Goal: Task Accomplishment & Management: Use online tool/utility

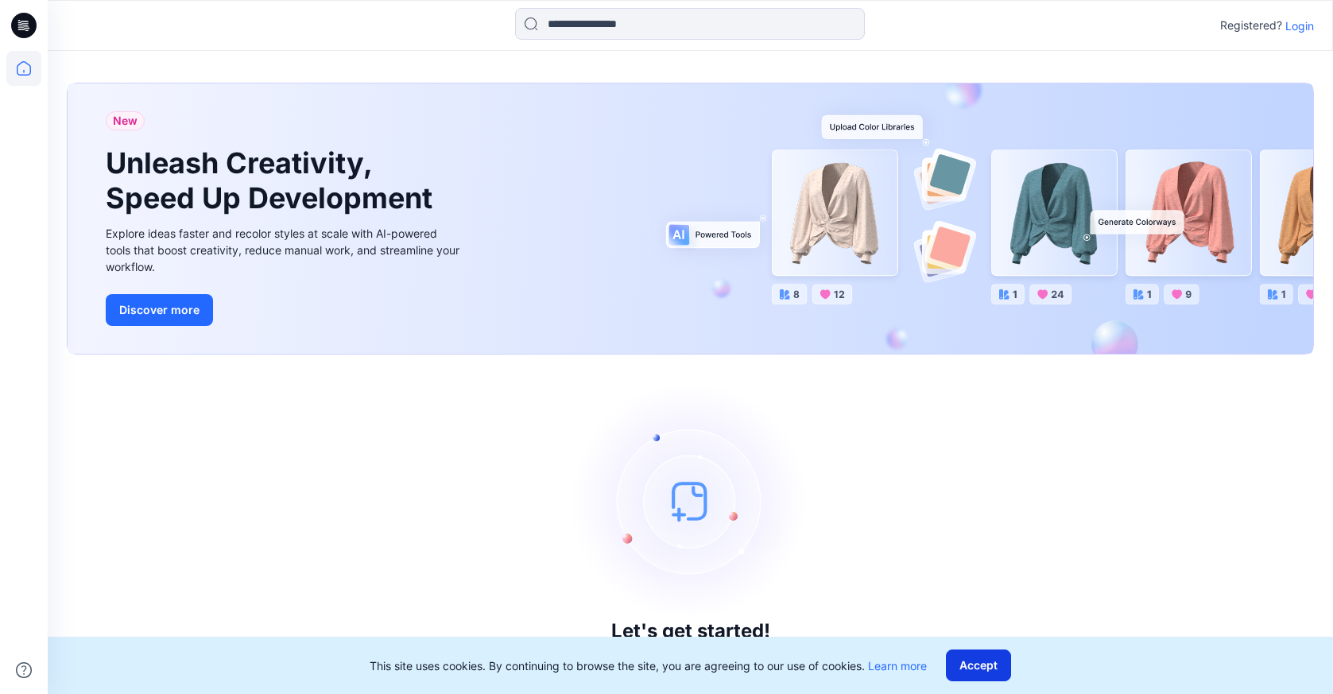
click at [979, 653] on button "Accept" at bounding box center [978, 666] width 65 height 32
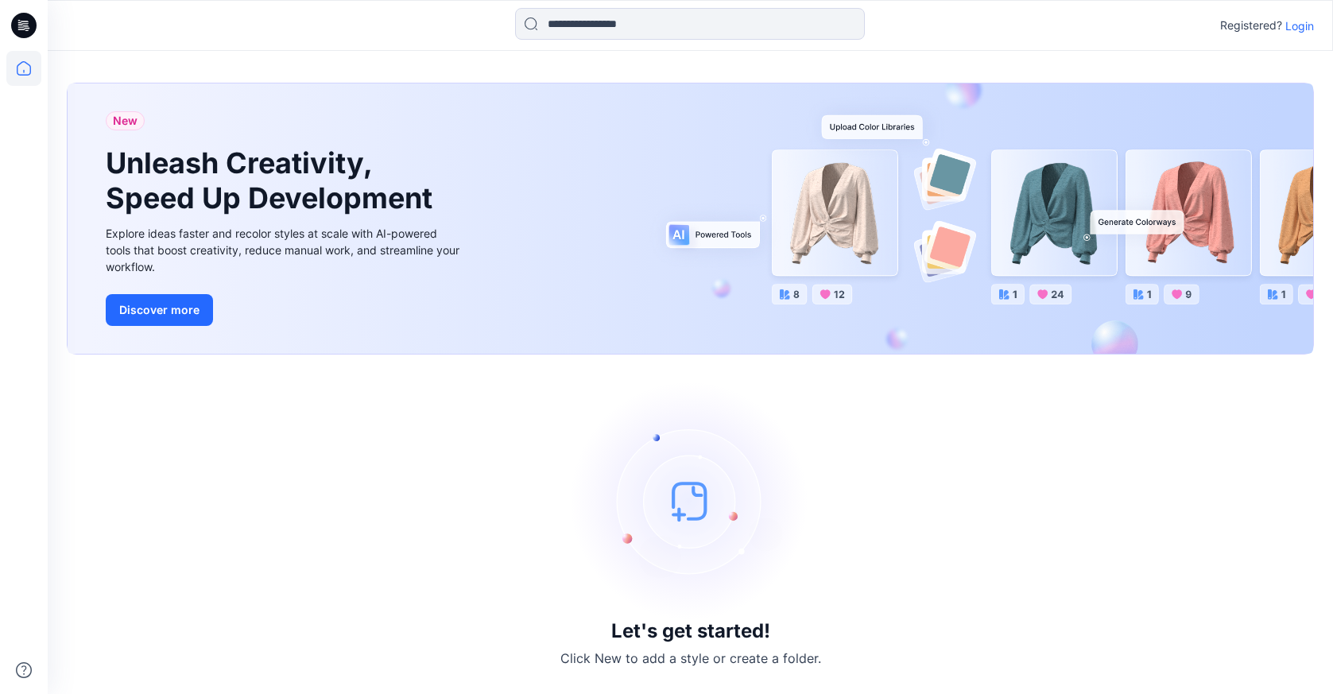
click at [1293, 27] on p "Login" at bounding box center [1300, 25] width 29 height 17
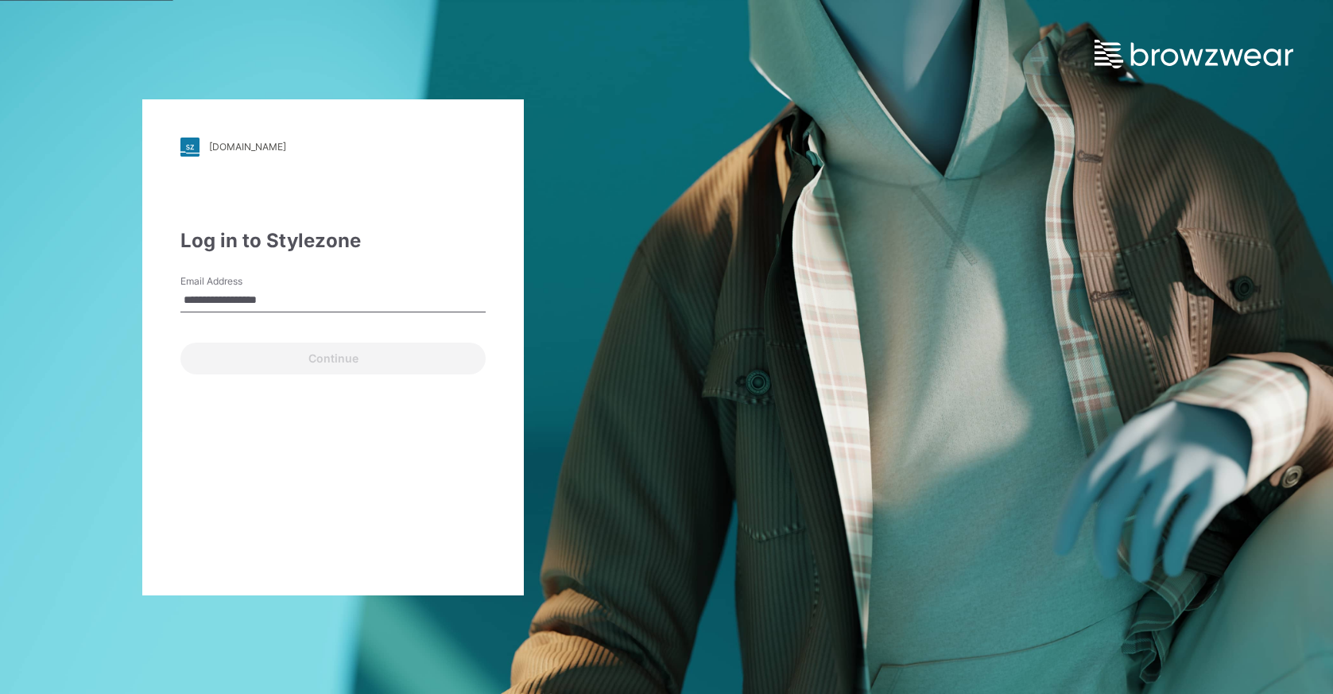
click at [333, 358] on button "Continue" at bounding box center [332, 359] width 305 height 32
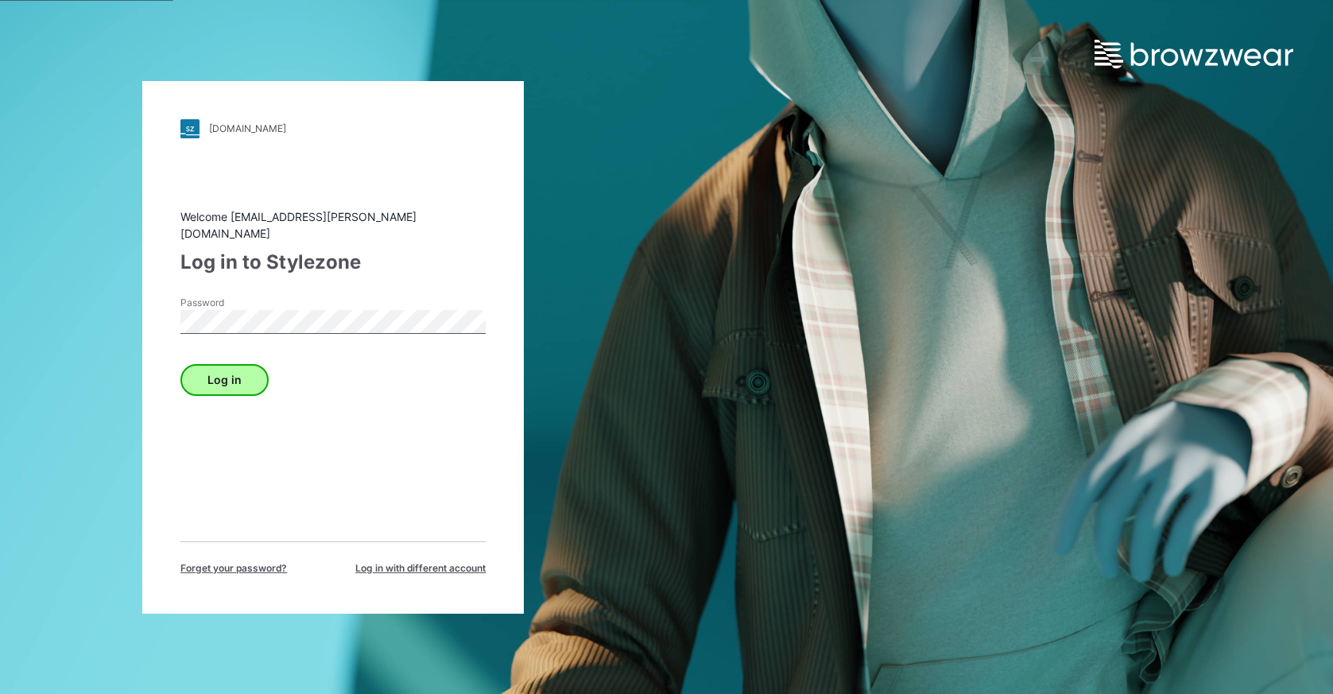
click at [222, 383] on button "Log in" at bounding box center [224, 380] width 88 height 32
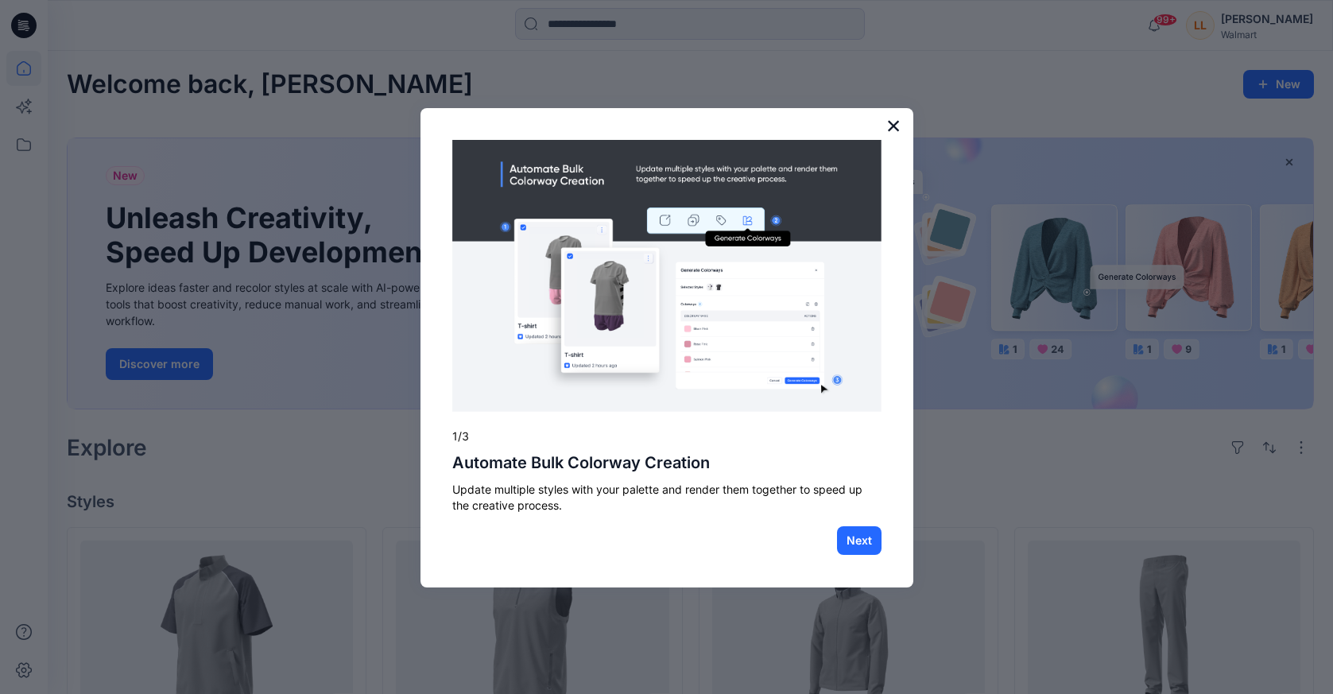
click at [891, 124] on button "×" at bounding box center [893, 125] width 15 height 25
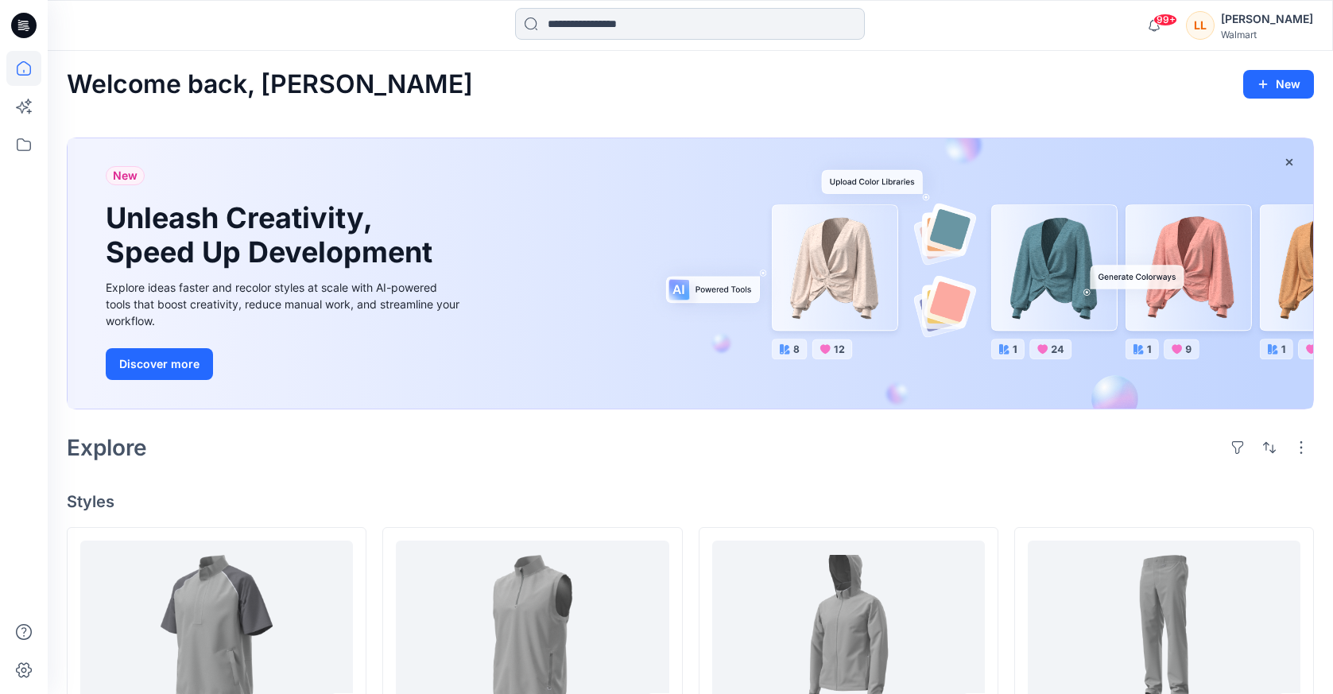
click at [601, 37] on input at bounding box center [690, 24] width 350 height 32
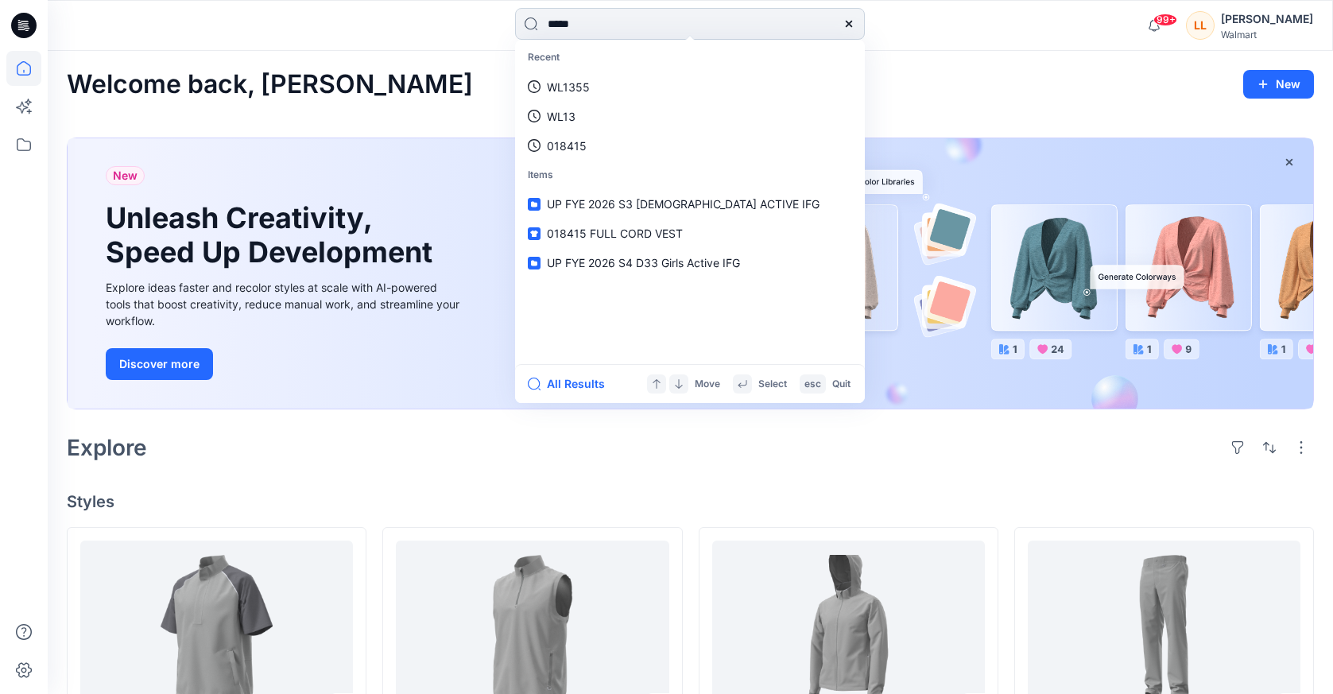
type input "******"
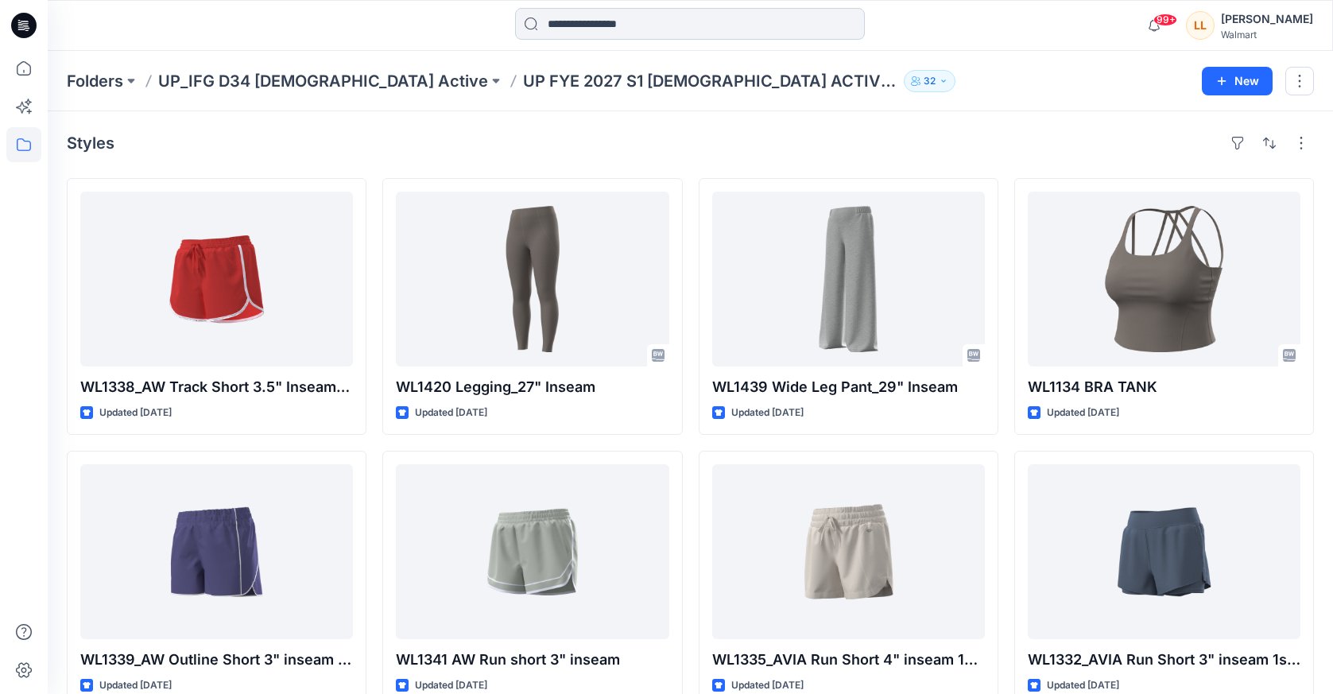
click at [657, 30] on input at bounding box center [690, 24] width 350 height 32
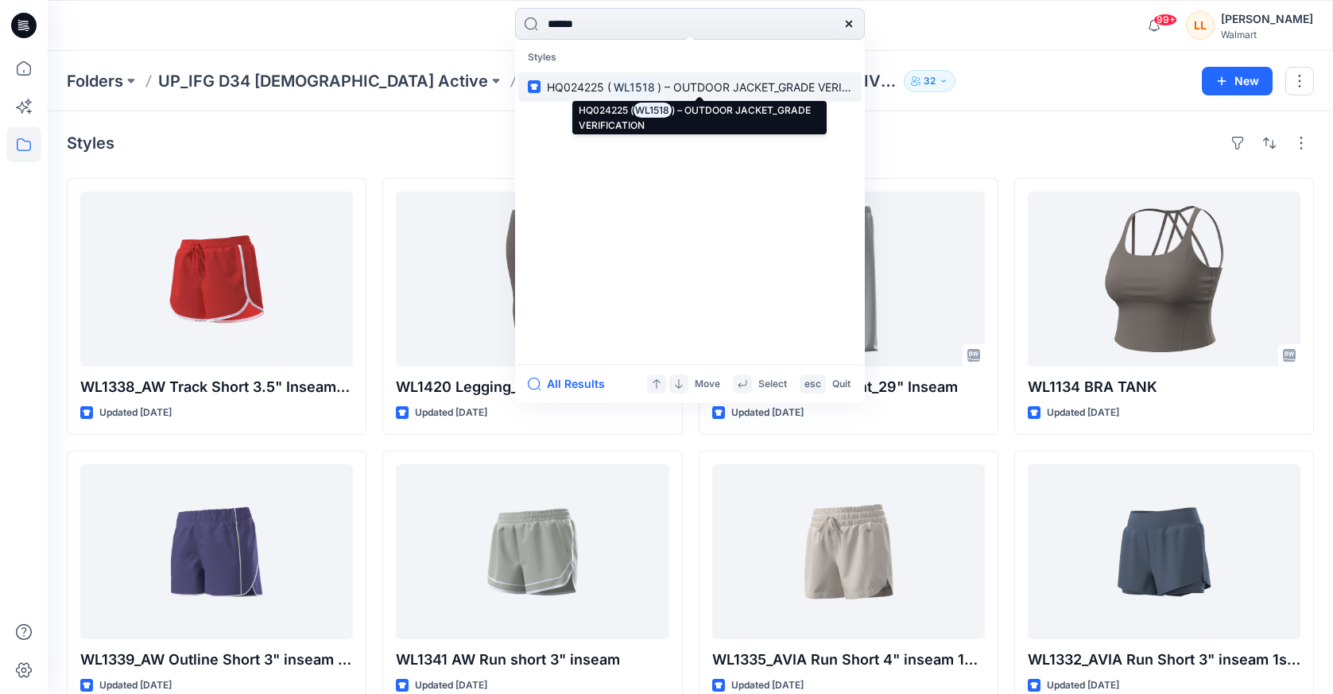
type input "******"
click at [709, 90] on span ") – OUTDOOR JACKET_GRADE VERIFICATION" at bounding box center [775, 87] width 236 height 14
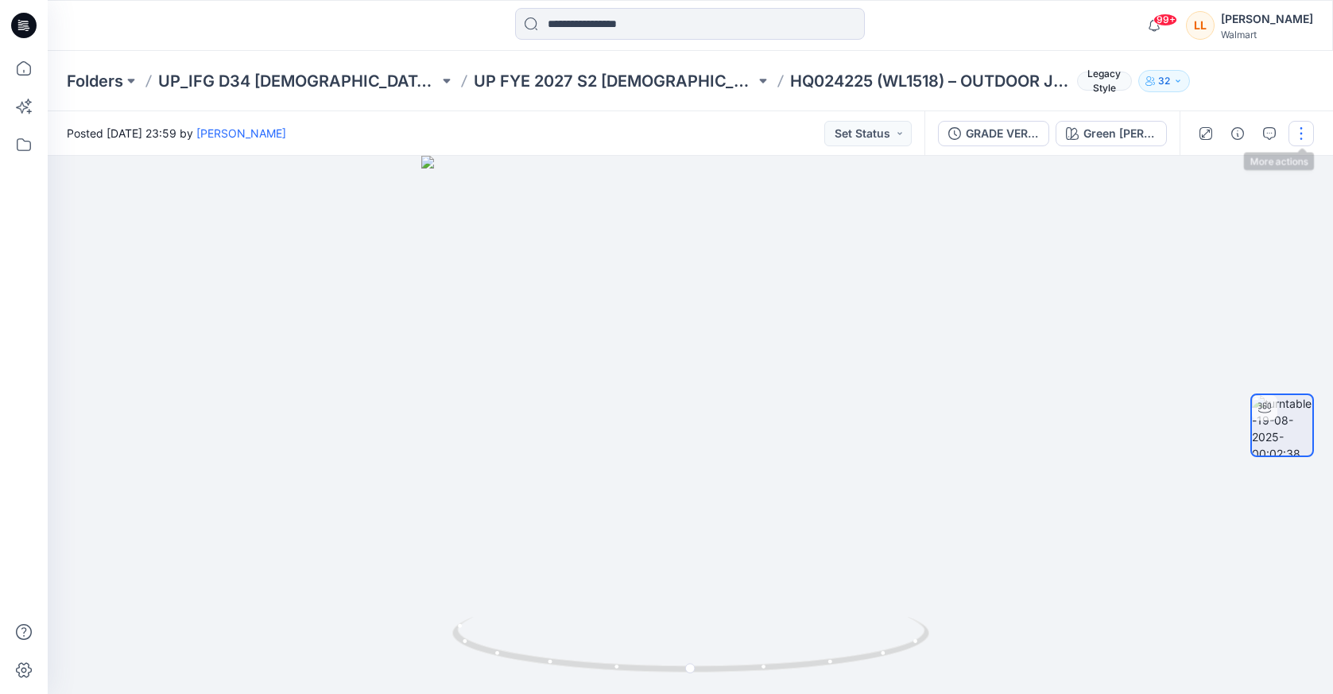
click at [1298, 136] on button "button" at bounding box center [1301, 133] width 25 height 25
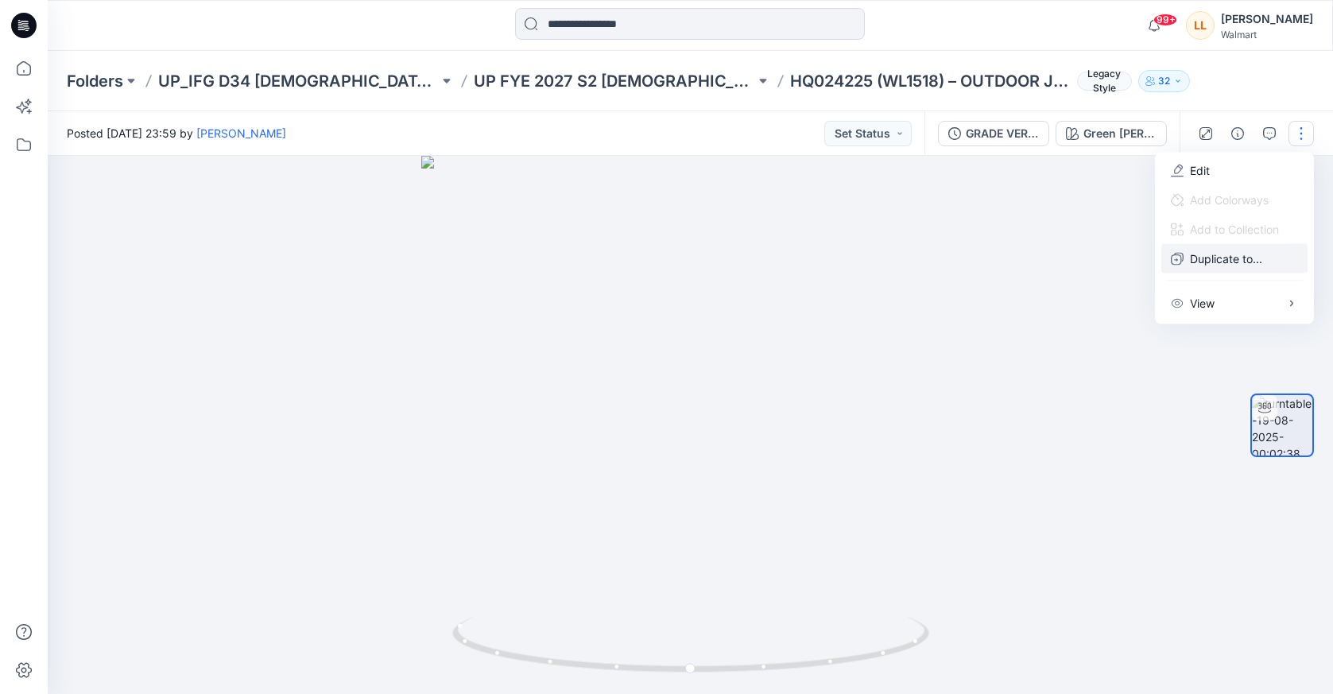
click at [1231, 258] on p "Duplicate to..." at bounding box center [1226, 258] width 72 height 17
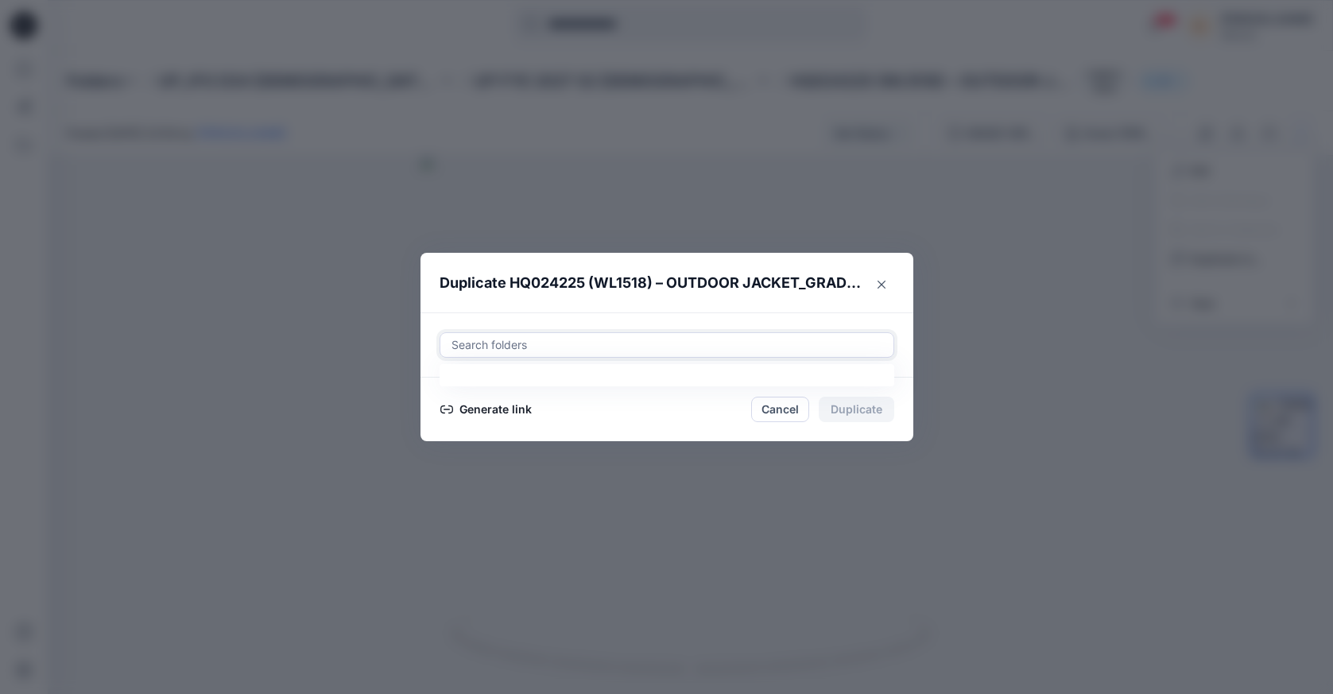
click at [526, 345] on div "Search folders" at bounding box center [667, 344] width 431 height 19
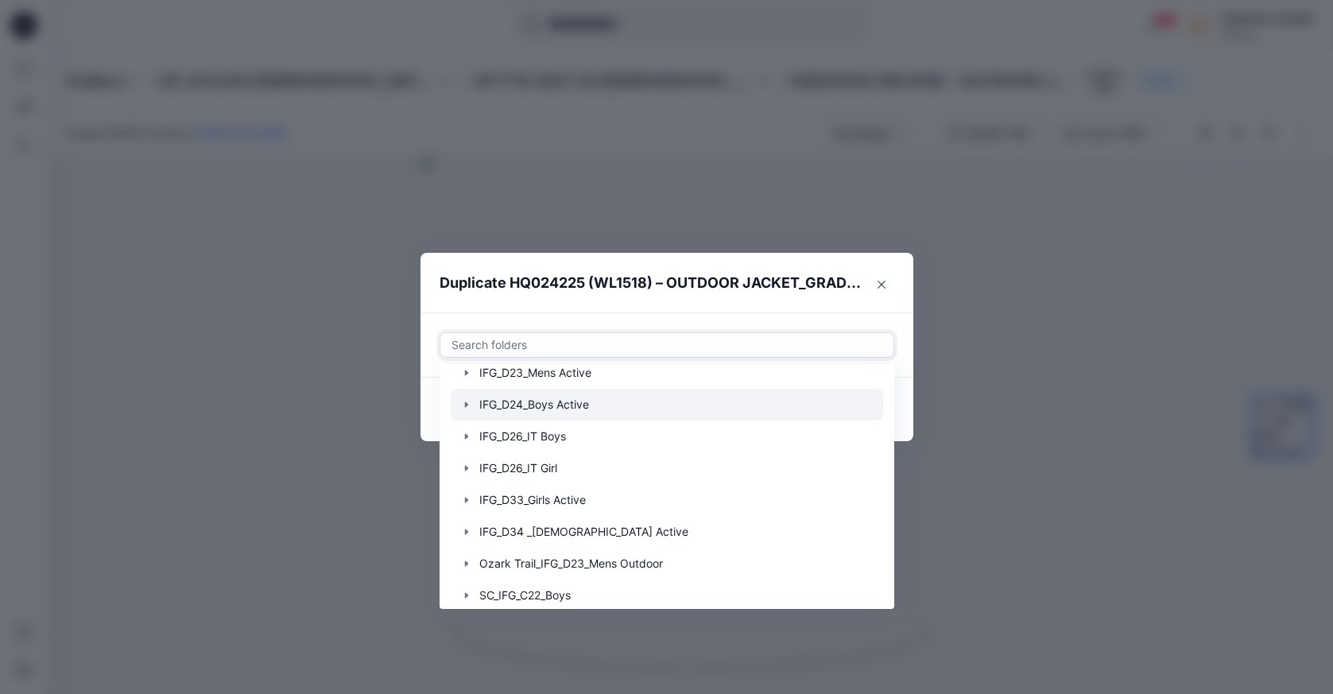
scroll to position [83, 0]
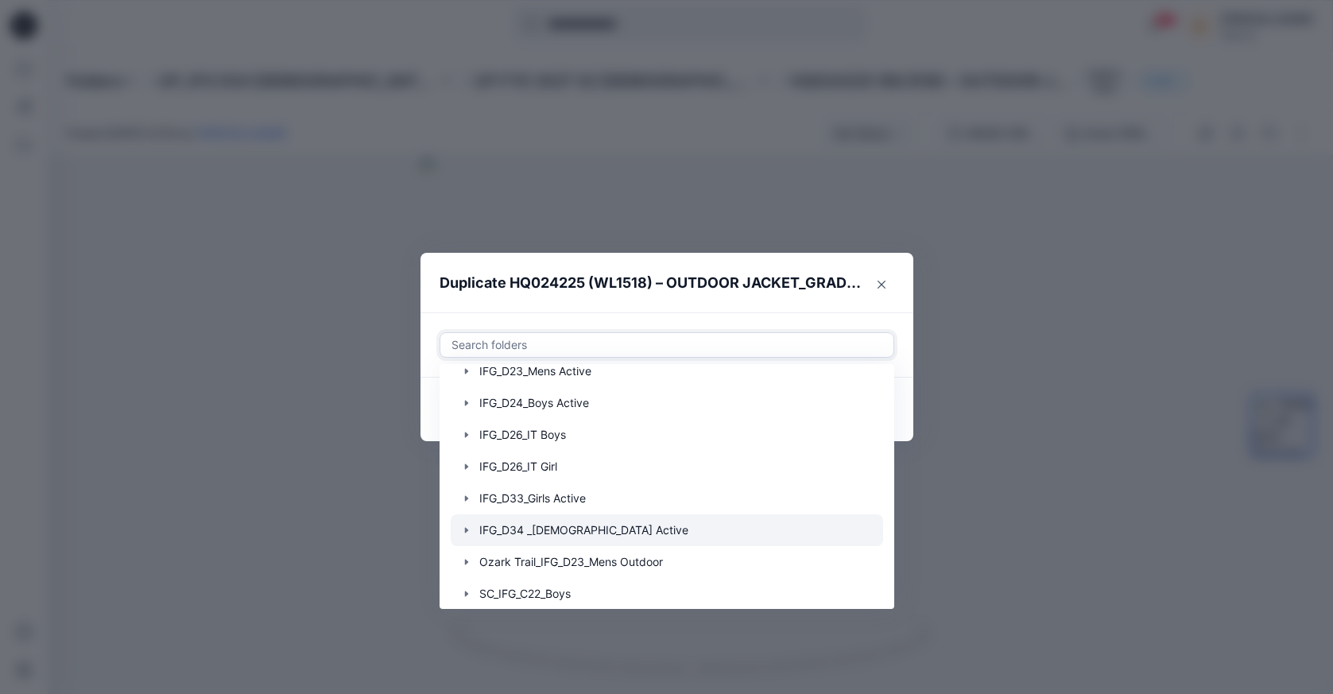
click at [465, 529] on icon "button" at bounding box center [465, 531] width 3 height 6
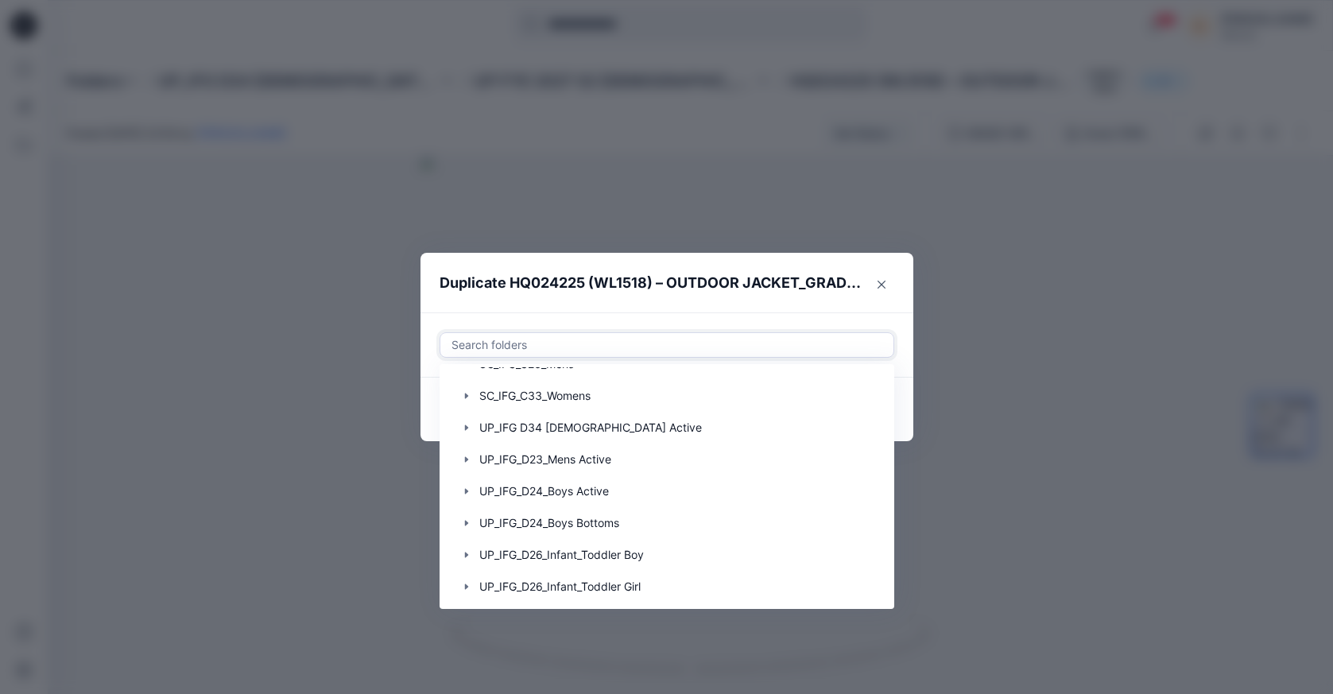
scroll to position [976, 0]
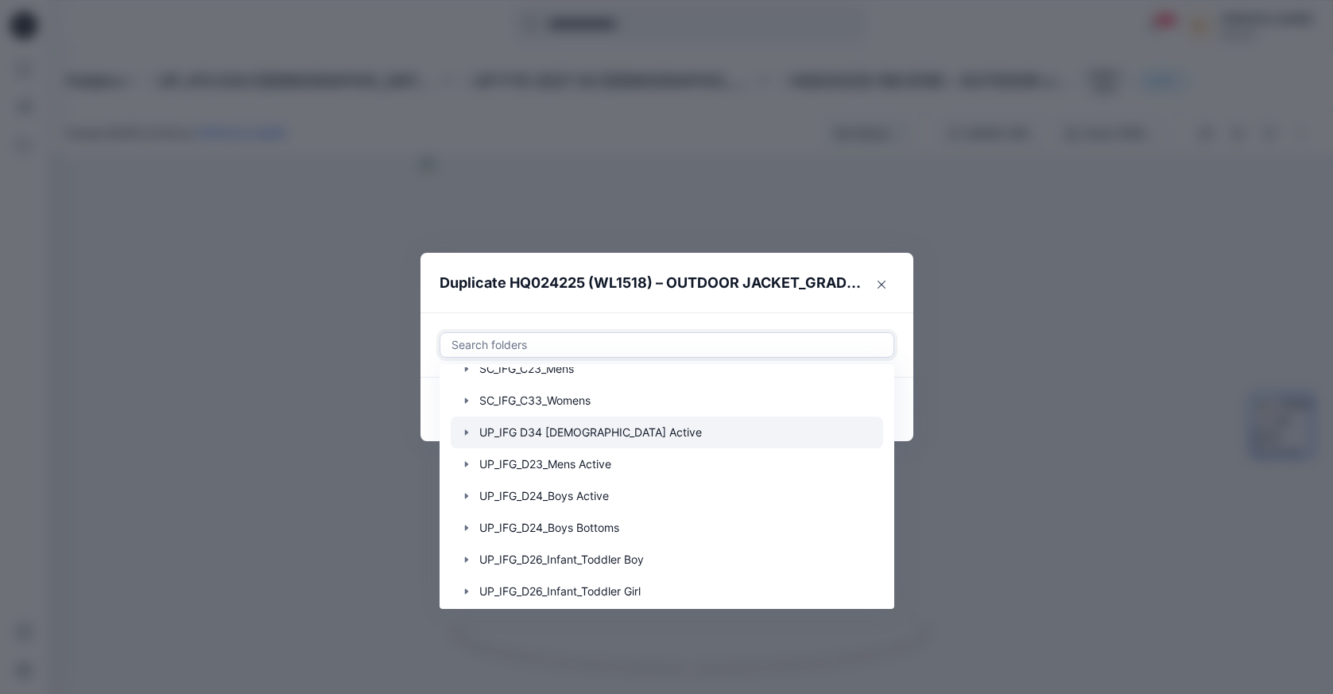
click at [463, 434] on icon "button" at bounding box center [466, 432] width 13 height 13
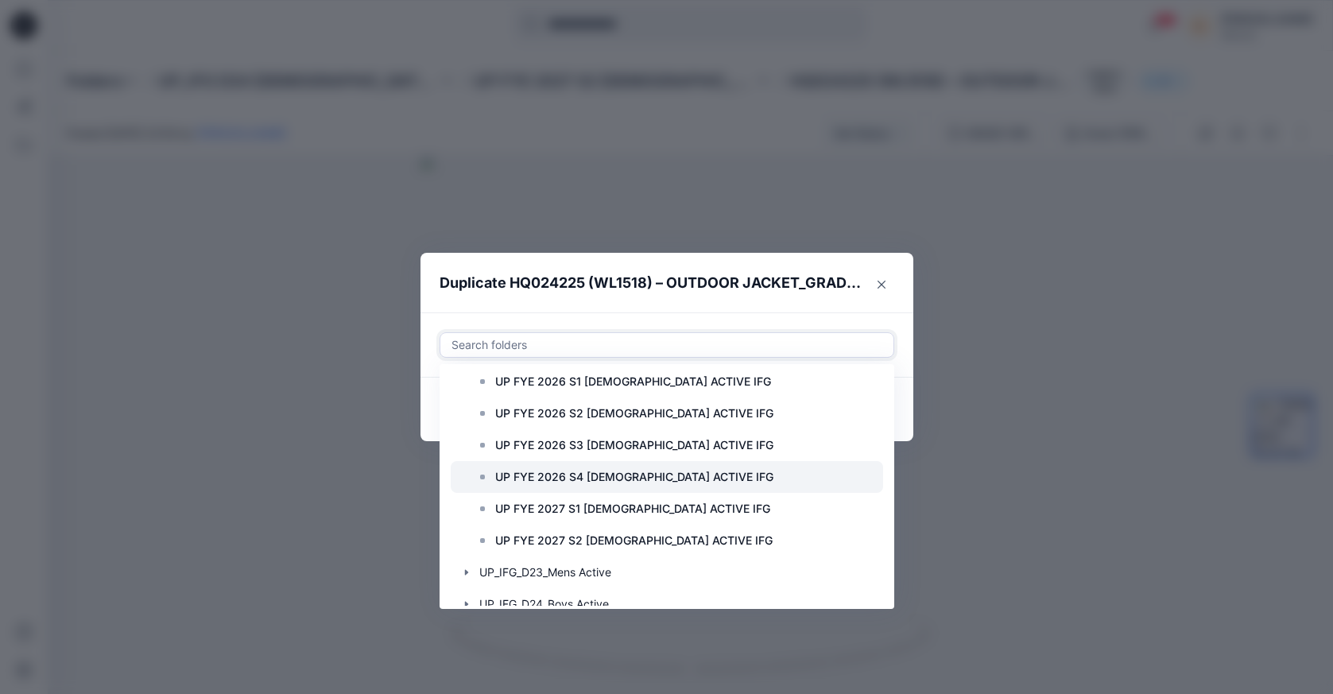
scroll to position [1383, 0]
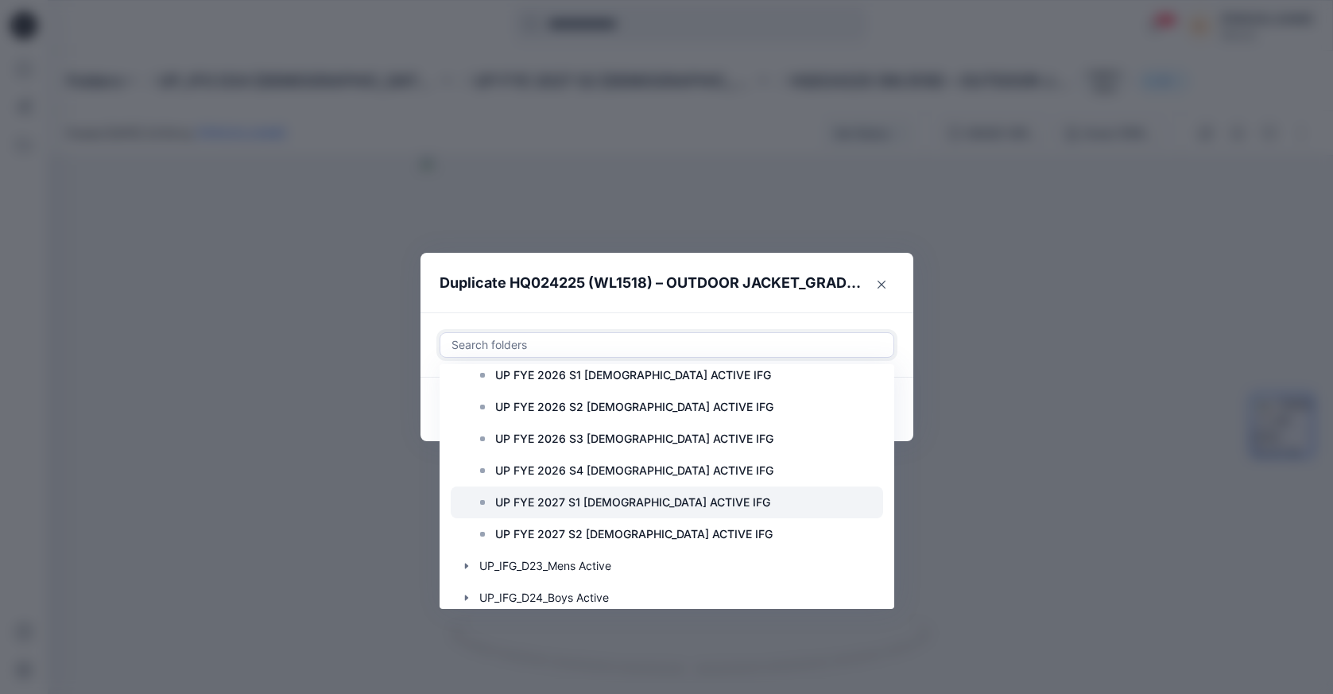
click at [512, 503] on p "UP FYE 2027 S1 [DEMOGRAPHIC_DATA] ACTIVE IFG" at bounding box center [632, 502] width 275 height 19
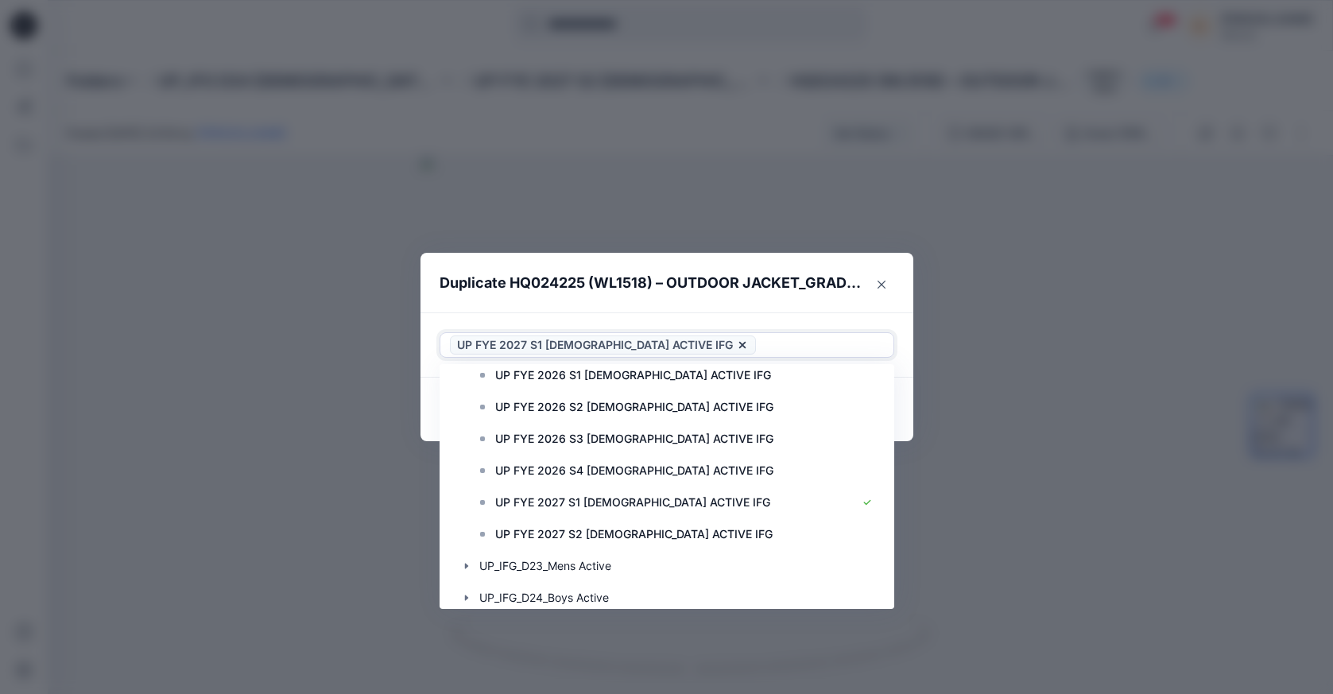
click at [834, 315] on div "Use Up and Down to choose options, press Enter to select the currently focused …" at bounding box center [667, 344] width 493 height 65
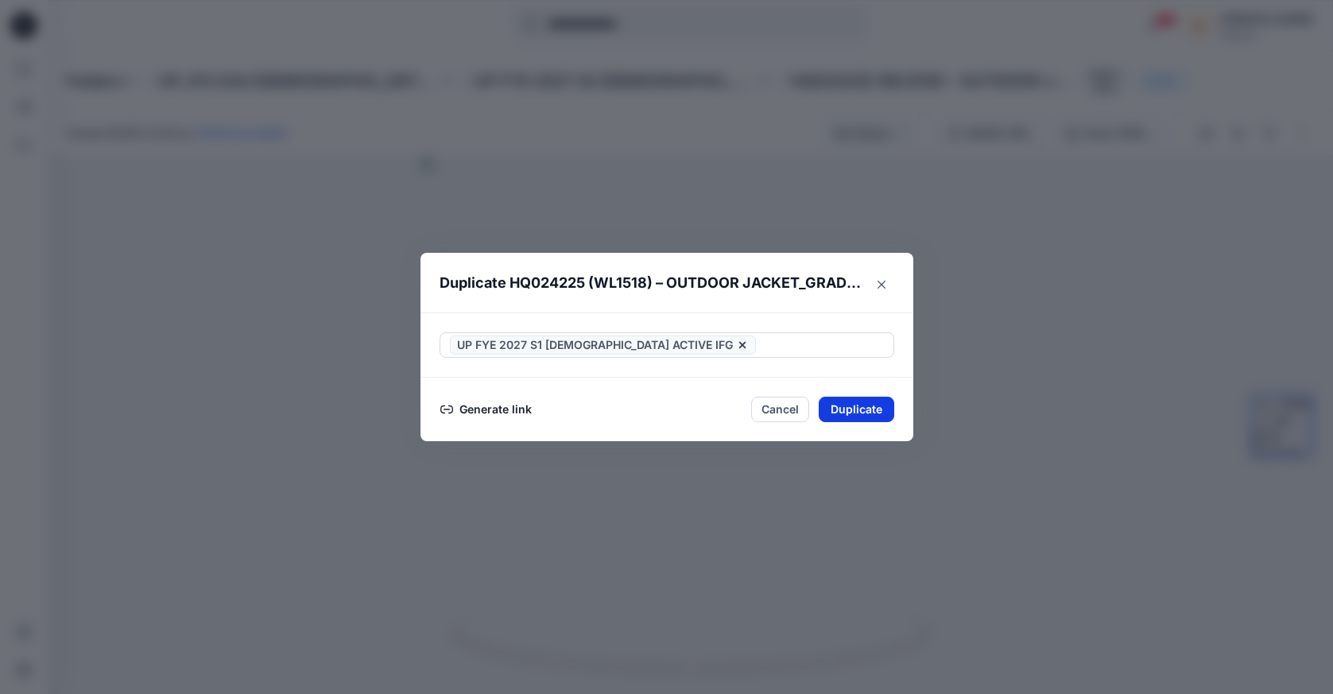
click at [871, 405] on button "Duplicate" at bounding box center [857, 409] width 76 height 25
click at [870, 410] on button "Close" at bounding box center [869, 410] width 52 height 25
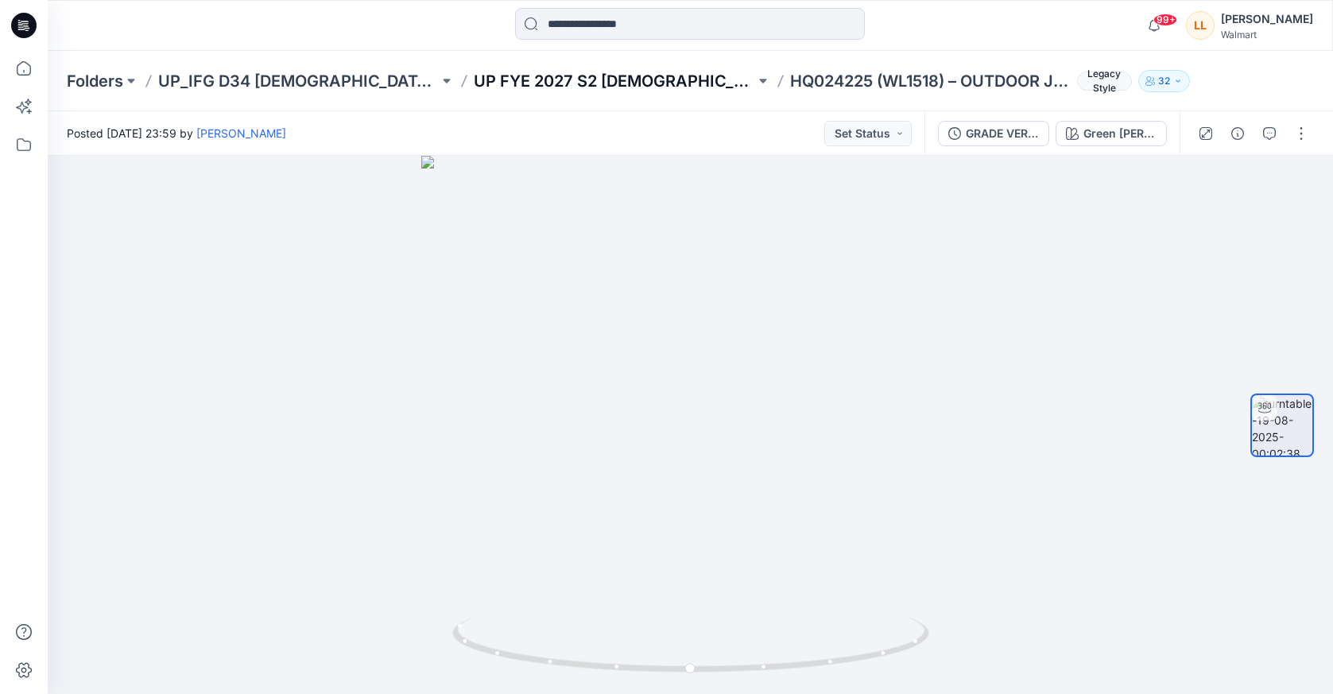
click at [537, 86] on p "UP FYE 2027 S2 LADIES ACTIVE IFG" at bounding box center [614, 81] width 281 height 22
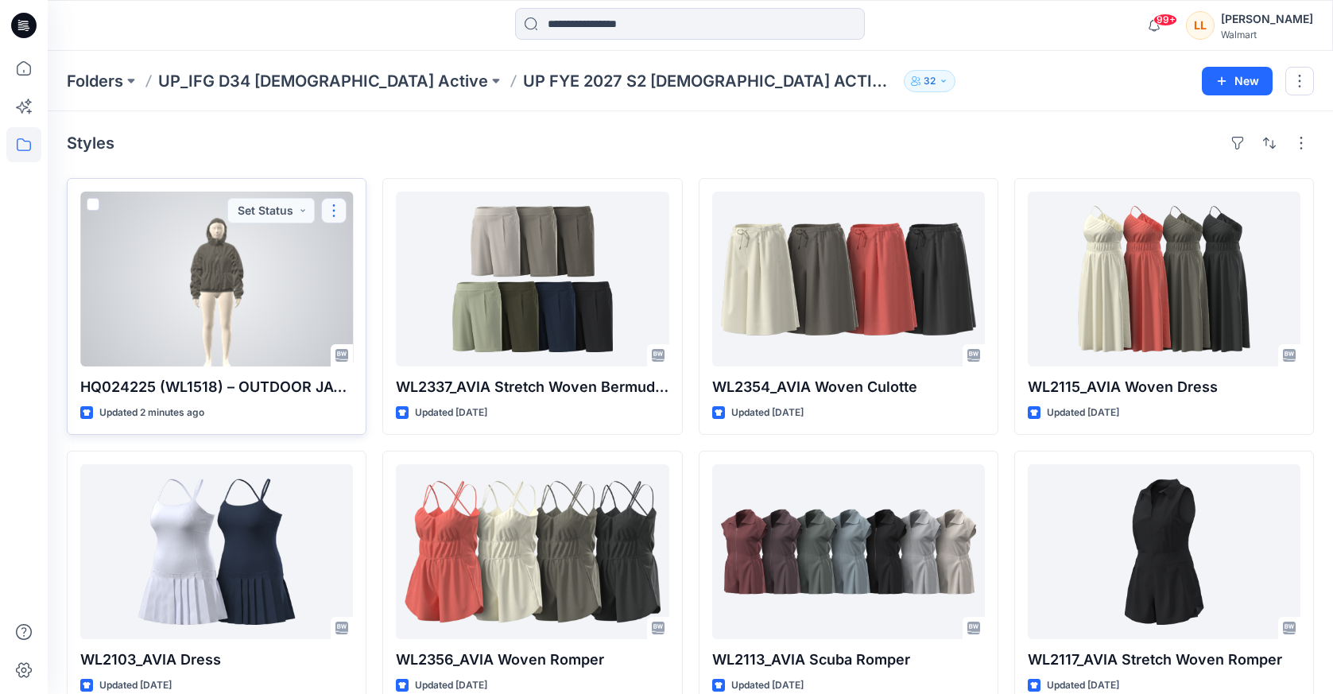
click at [335, 214] on button "button" at bounding box center [333, 210] width 25 height 25
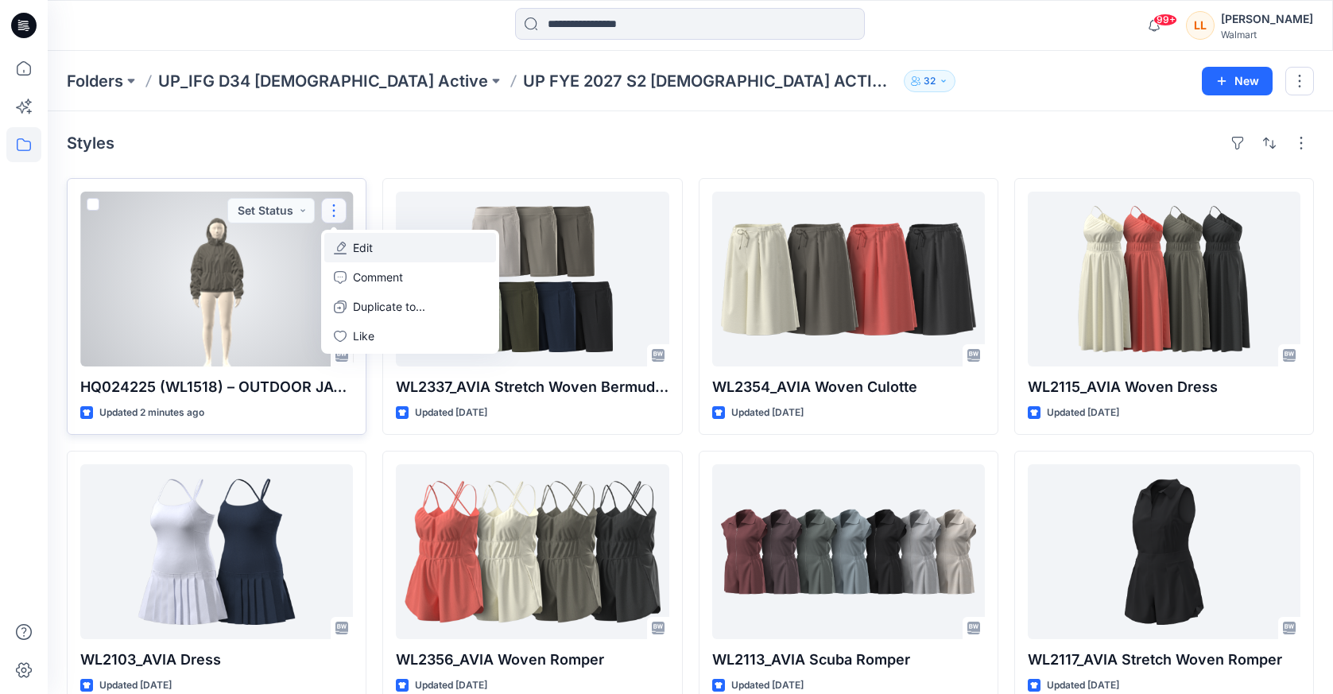
click at [363, 245] on p "Edit" at bounding box center [363, 247] width 20 height 17
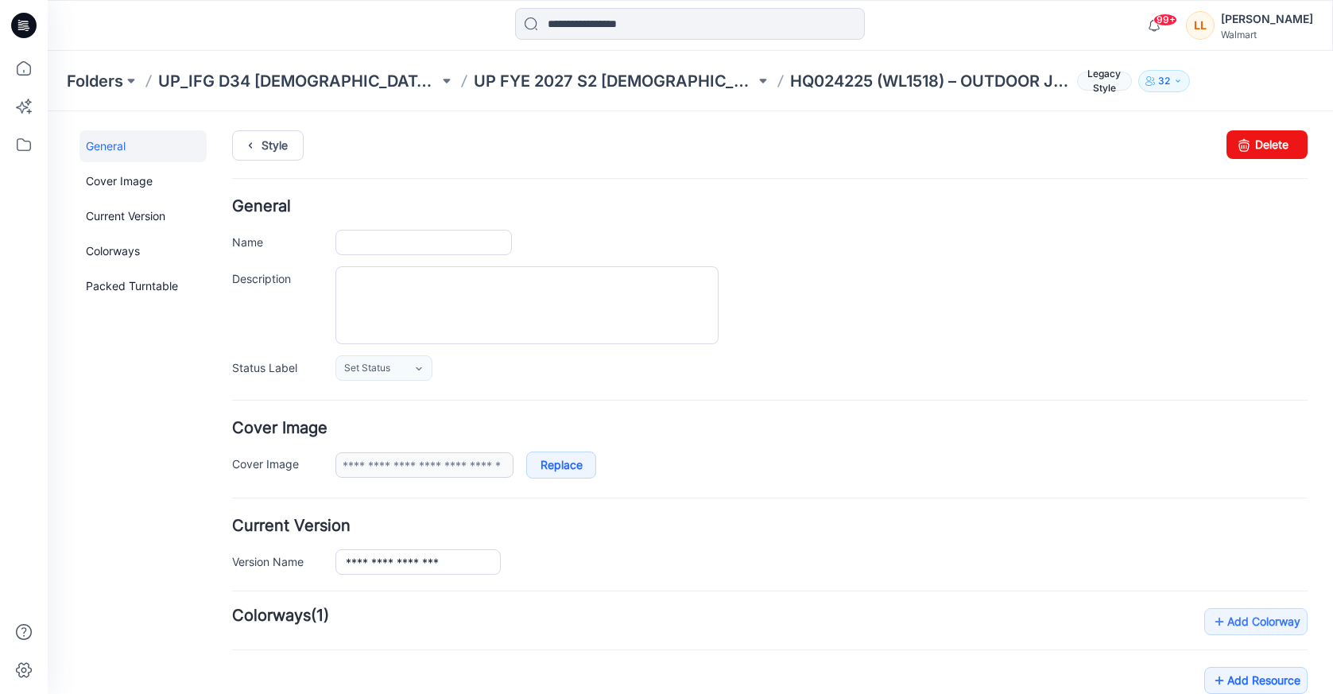
type input "**********"
click at [1255, 142] on link "Delete" at bounding box center [1267, 144] width 81 height 29
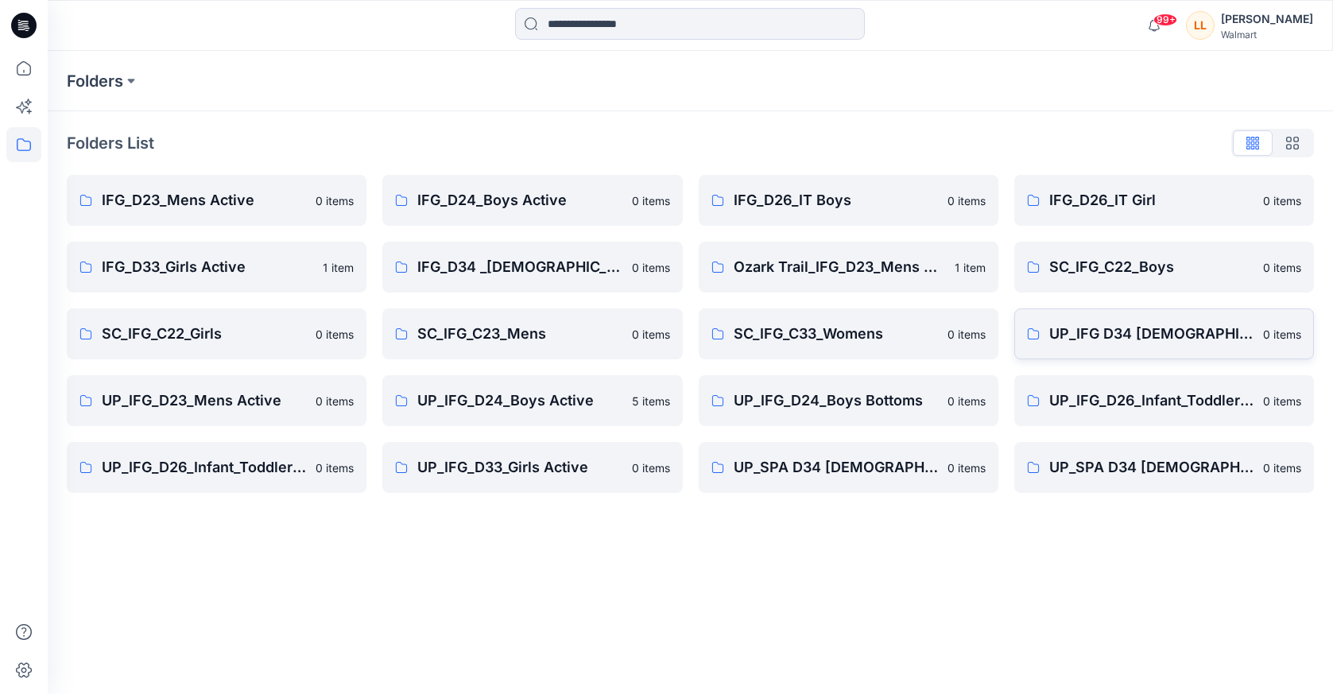
click at [1062, 332] on p "UP_IFG D34 [DEMOGRAPHIC_DATA] Active" at bounding box center [1151, 334] width 204 height 22
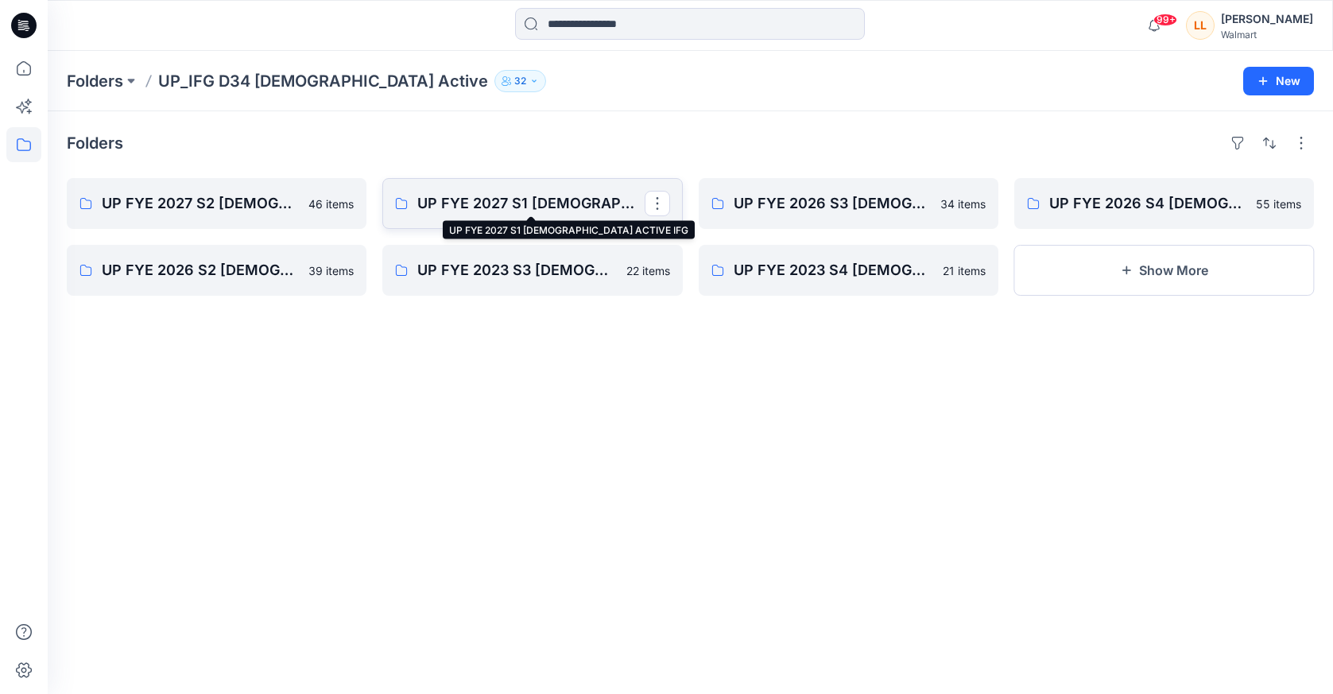
click at [497, 207] on p "UP FYE 2027 S1 [DEMOGRAPHIC_DATA] ACTIVE IFG" at bounding box center [530, 203] width 227 height 22
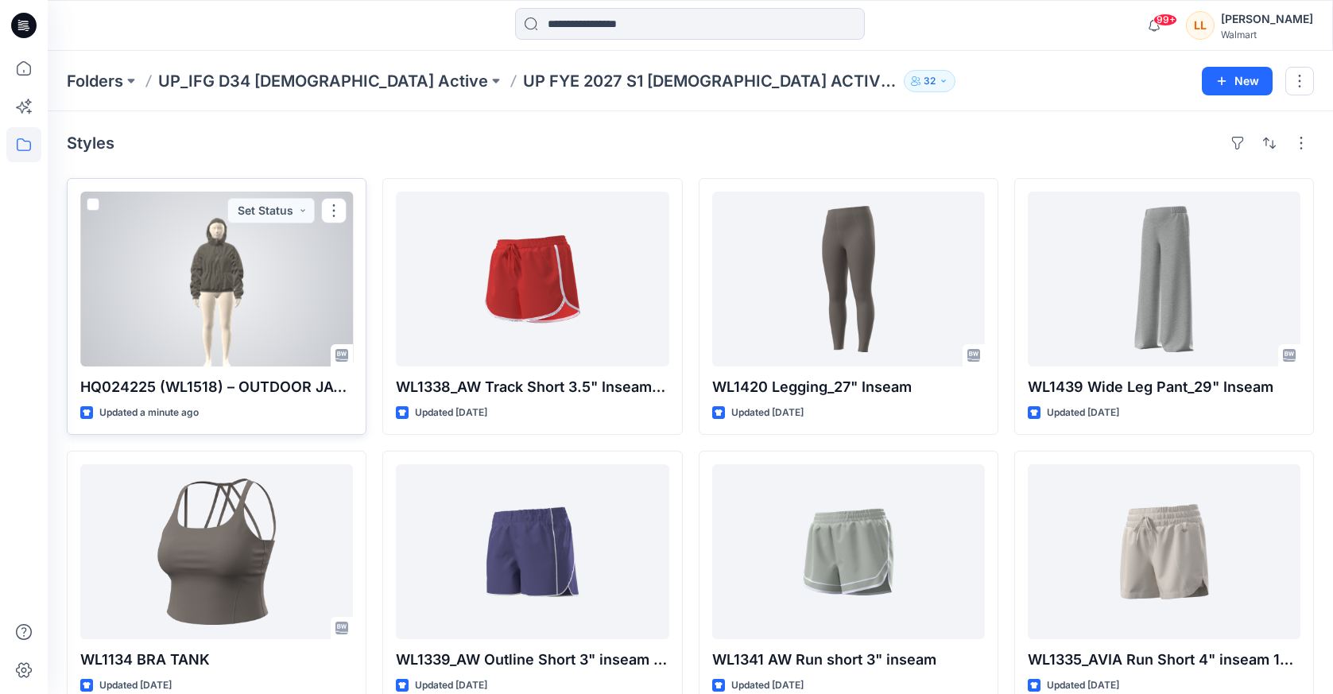
click at [231, 306] on div at bounding box center [216, 279] width 273 height 175
